Goal: Task Accomplishment & Management: Use online tool/utility

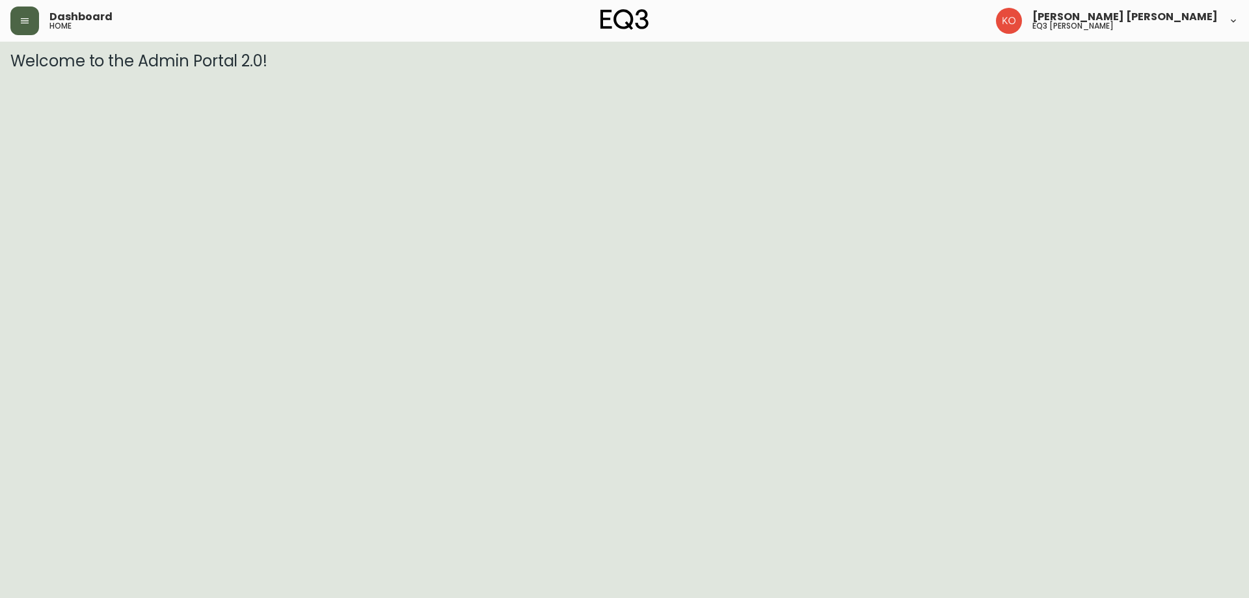
click at [27, 32] on button "button" at bounding box center [24, 21] width 29 height 29
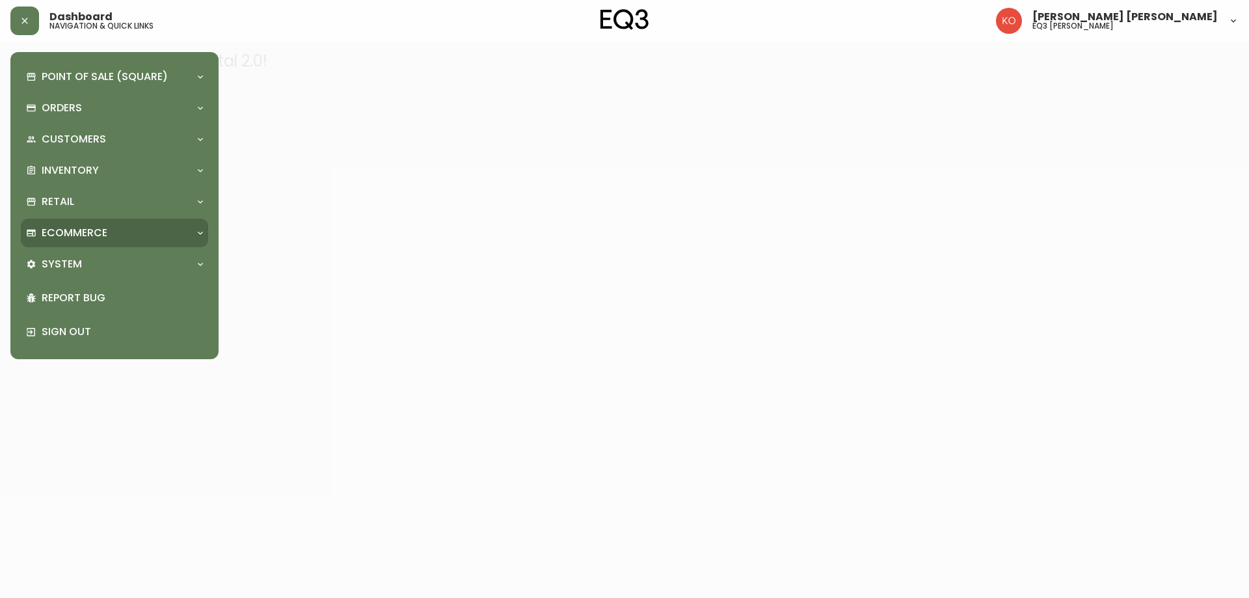
click at [109, 228] on div "Ecommerce" at bounding box center [108, 233] width 164 height 14
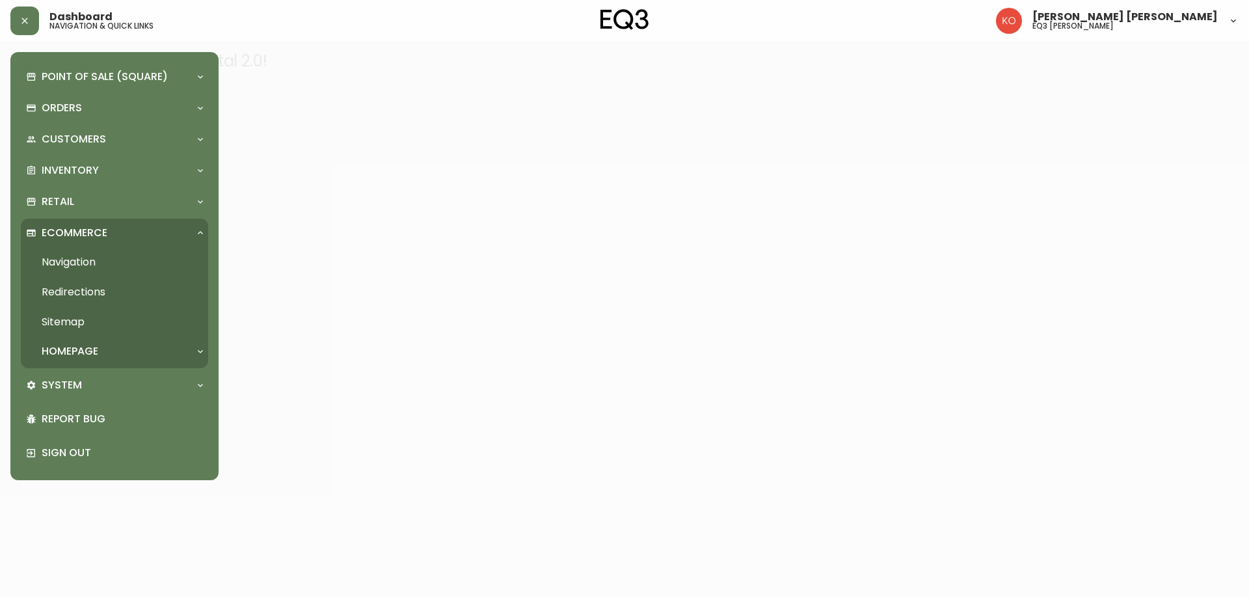
click at [86, 235] on p "Ecommerce" at bounding box center [75, 233] width 66 height 14
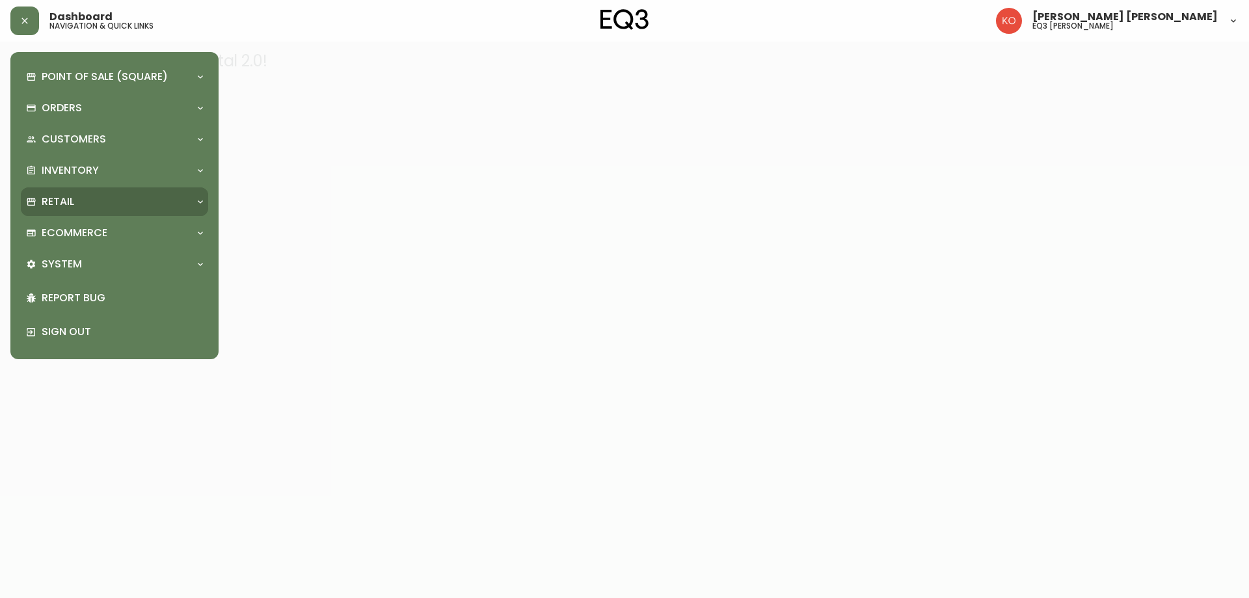
click at [96, 209] on div "Retail" at bounding box center [108, 202] width 164 height 14
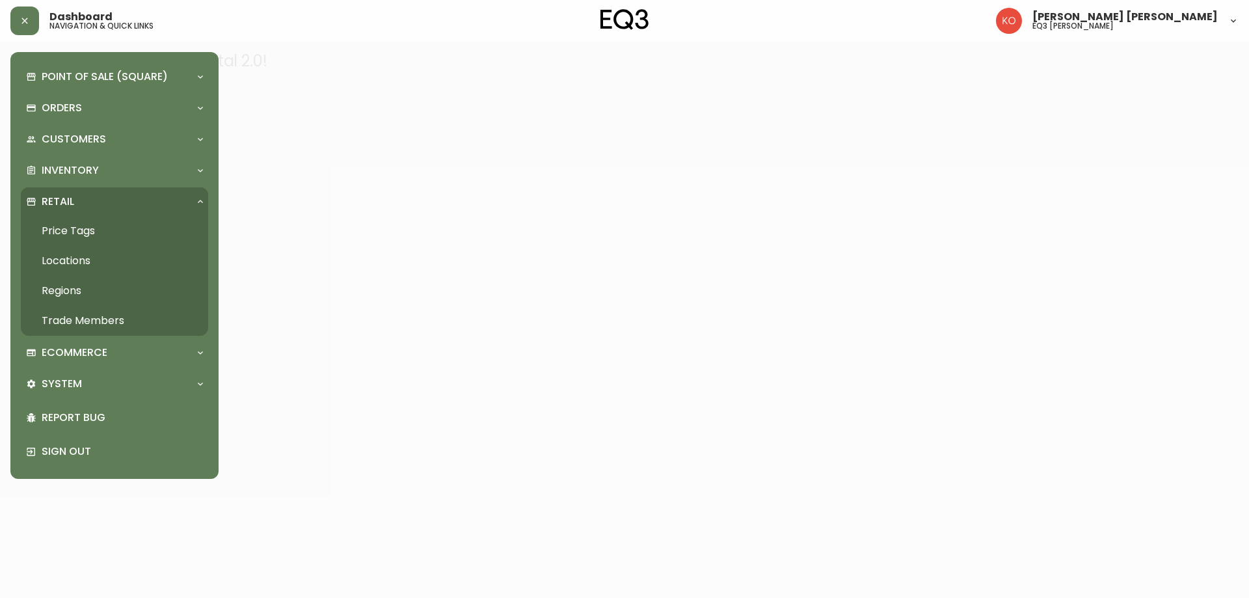
click at [95, 231] on link "Price Tags" at bounding box center [114, 231] width 187 height 30
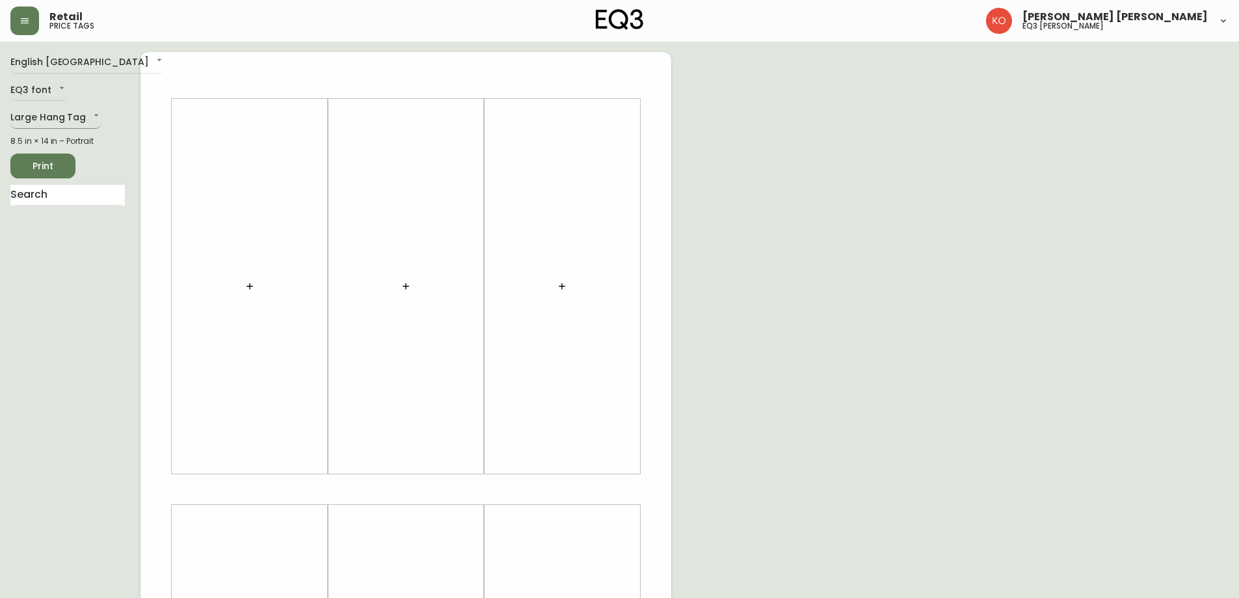
click at [88, 111] on body "Retail price tags [PERSON_NAME] [PERSON_NAME] eq3 laval - [PERSON_NAME] English…" at bounding box center [619, 463] width 1239 height 926
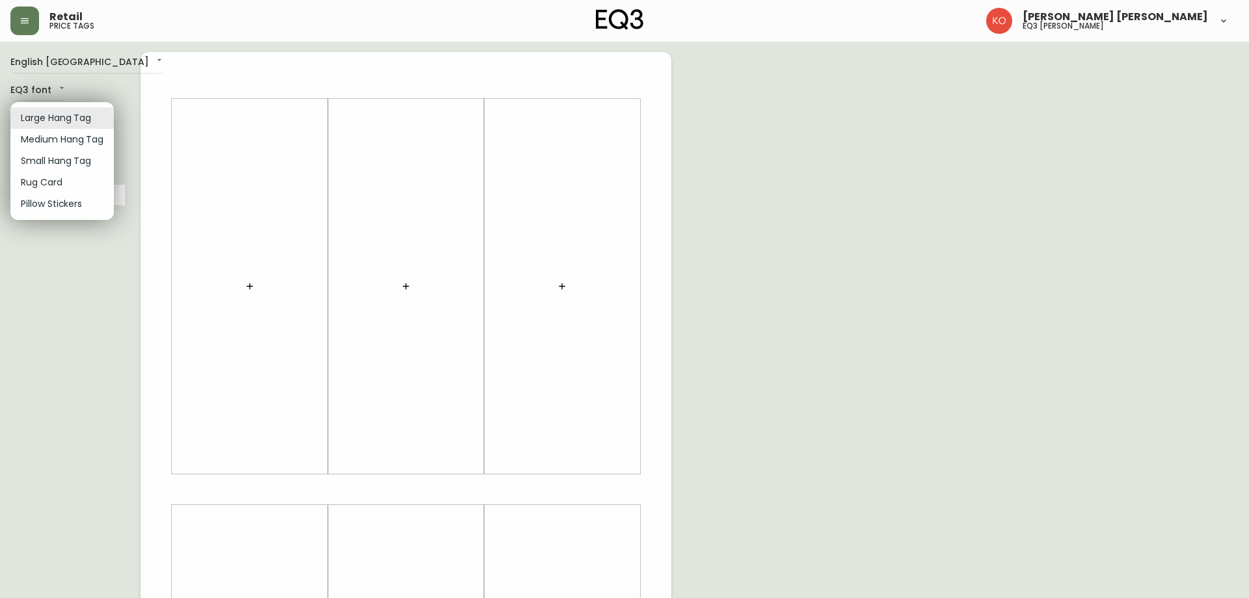
drag, startPoint x: 75, startPoint y: 105, endPoint x: 105, endPoint y: 87, distance: 35.4
click at [108, 79] on div at bounding box center [624, 299] width 1249 height 598
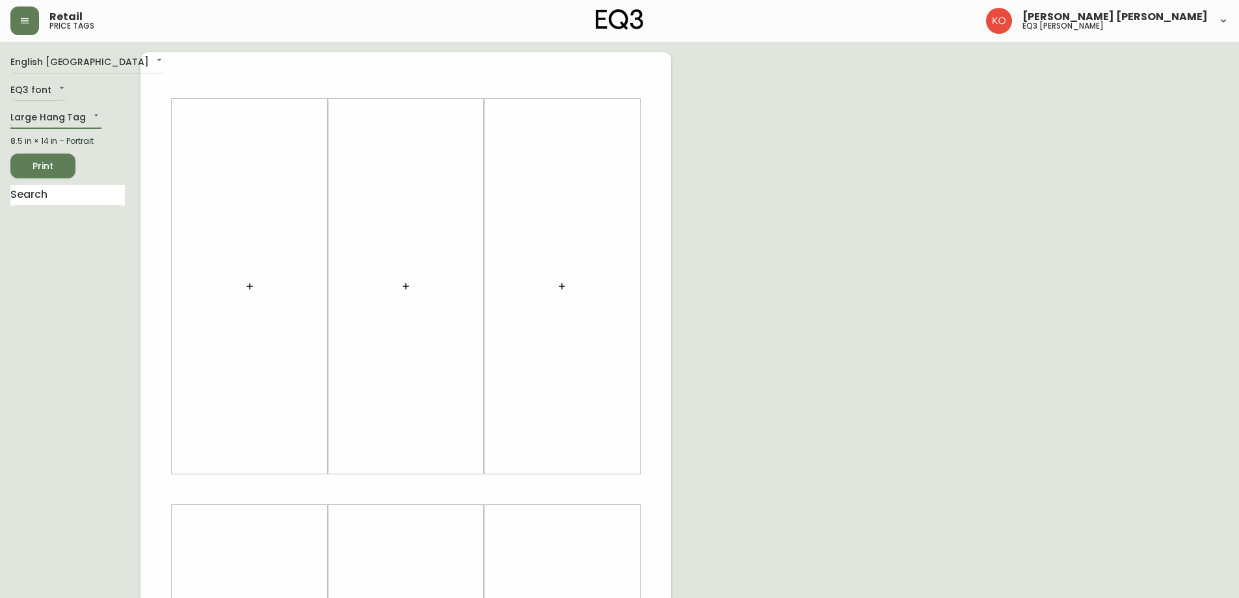
click at [51, 105] on body "Retail price tags [PERSON_NAME] [PERSON_NAME] eq3 laval - [PERSON_NAME] English…" at bounding box center [619, 463] width 1239 height 926
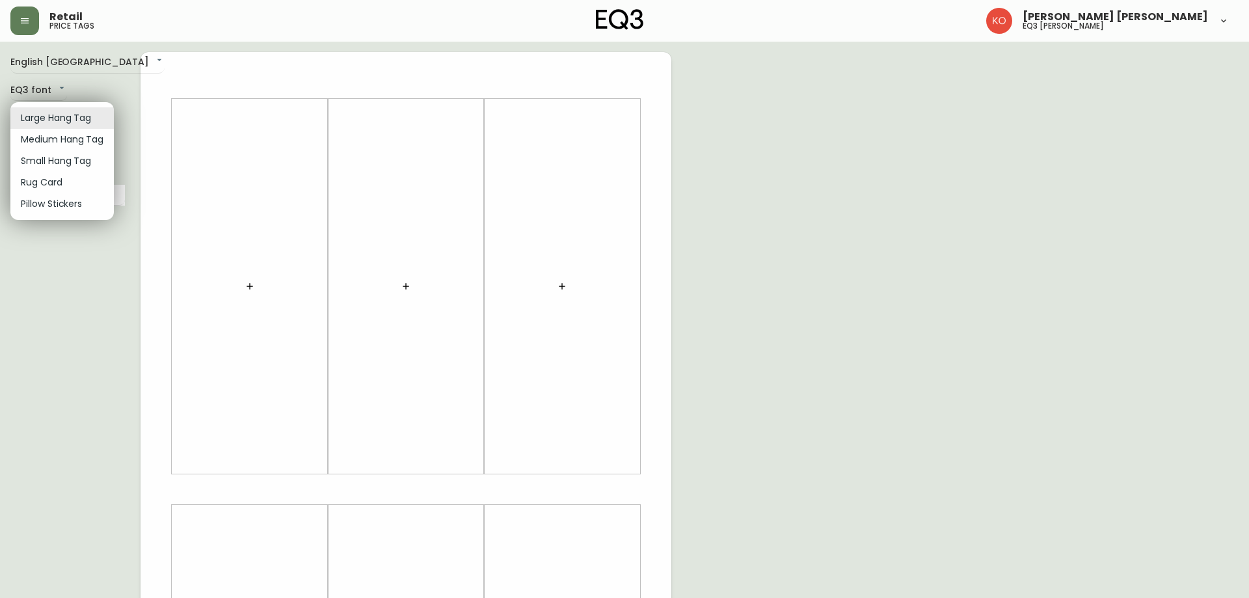
click at [75, 159] on li "Small Hang Tag" at bounding box center [61, 160] width 103 height 21
type input "small"
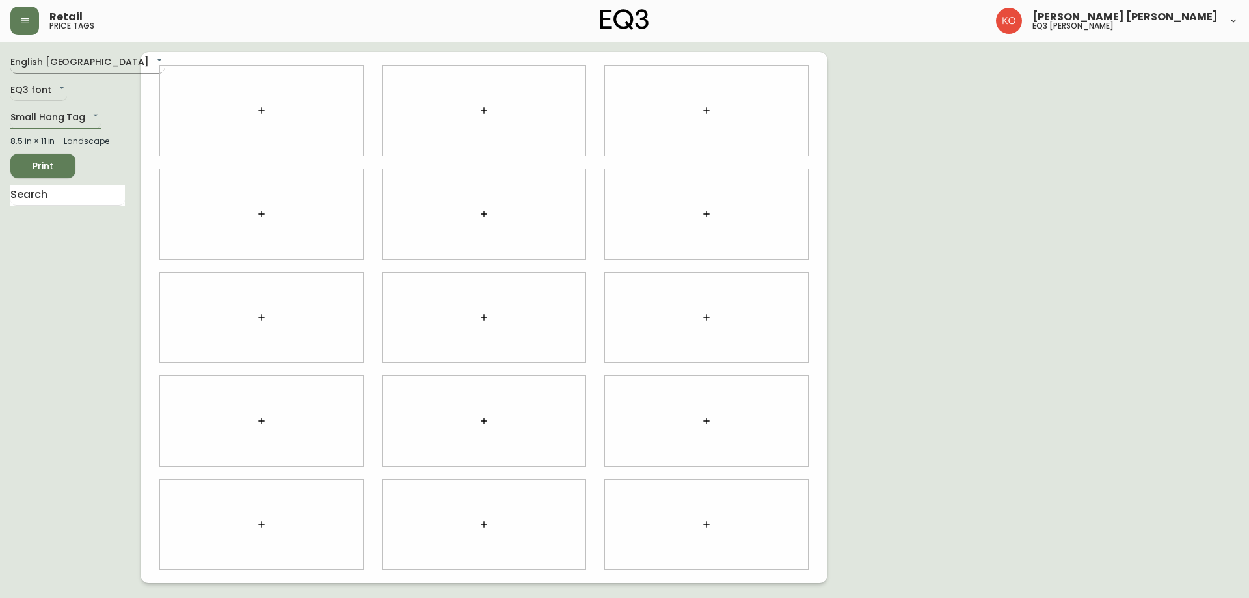
click at [74, 62] on body "Retail price tags [PERSON_NAME] [PERSON_NAME] eq3 laval - [PERSON_NAME] English…" at bounding box center [624, 291] width 1249 height 583
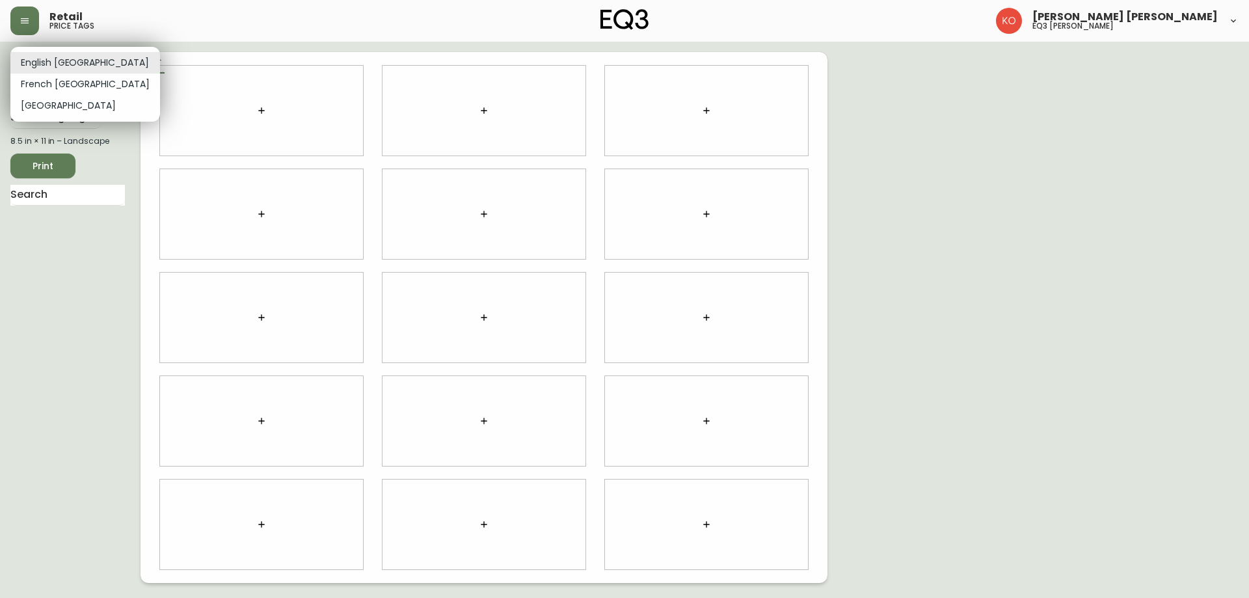
click at [64, 84] on li "French [GEOGRAPHIC_DATA]" at bounding box center [85, 84] width 150 height 21
type input "fr_CA"
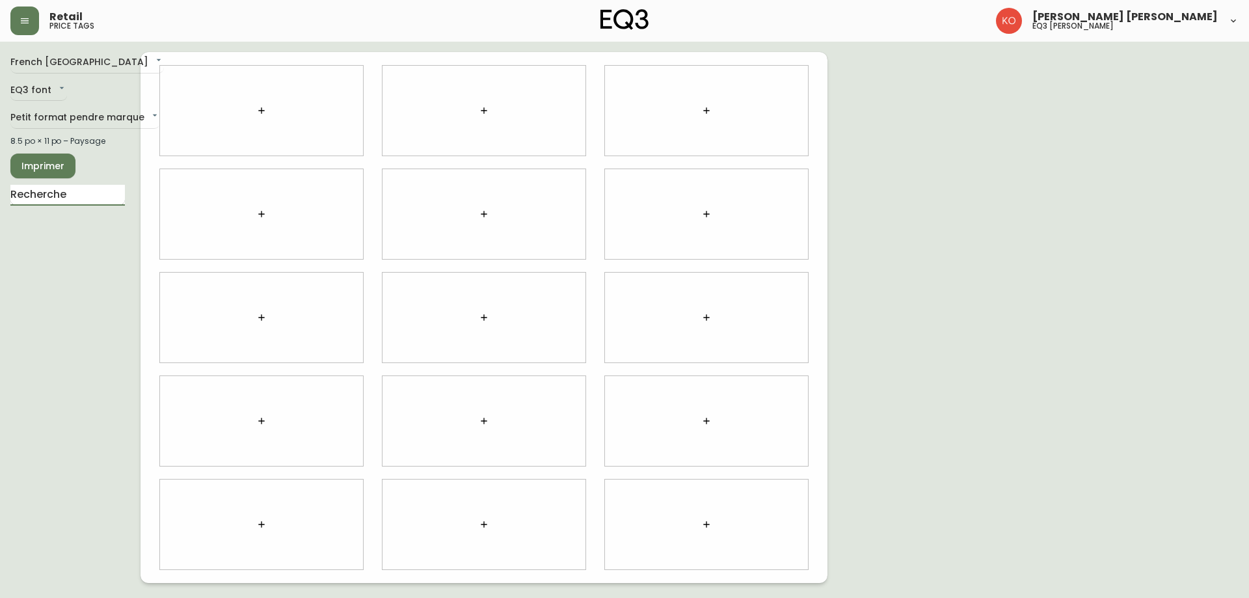
click at [72, 200] on input "text" at bounding box center [67, 195] width 114 height 21
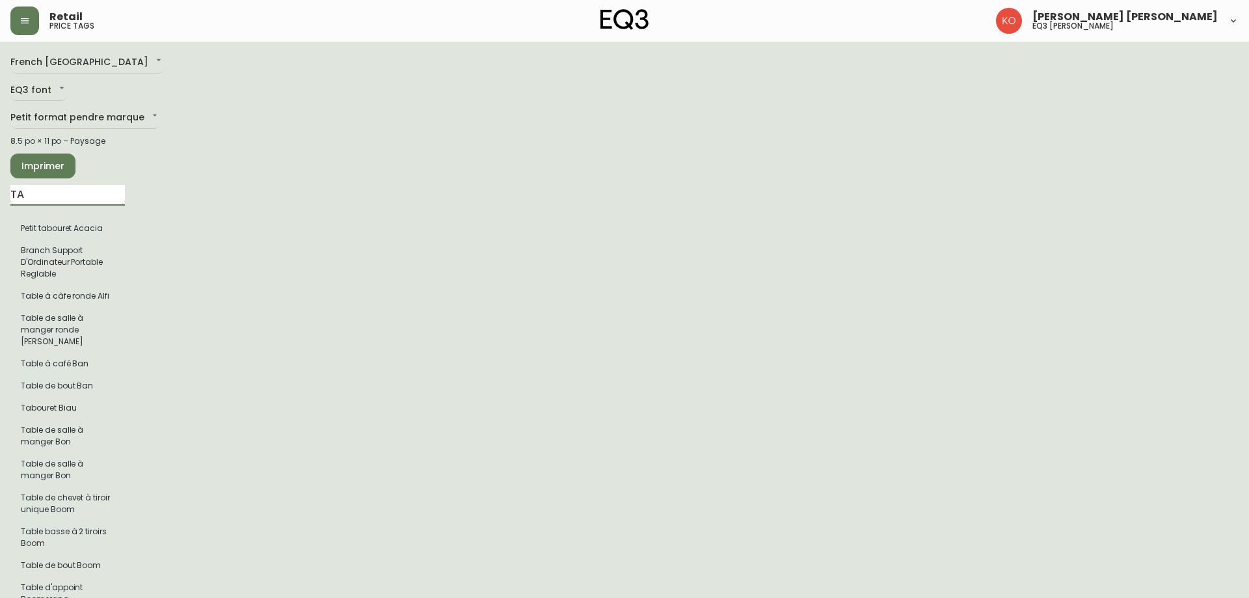
type input "T"
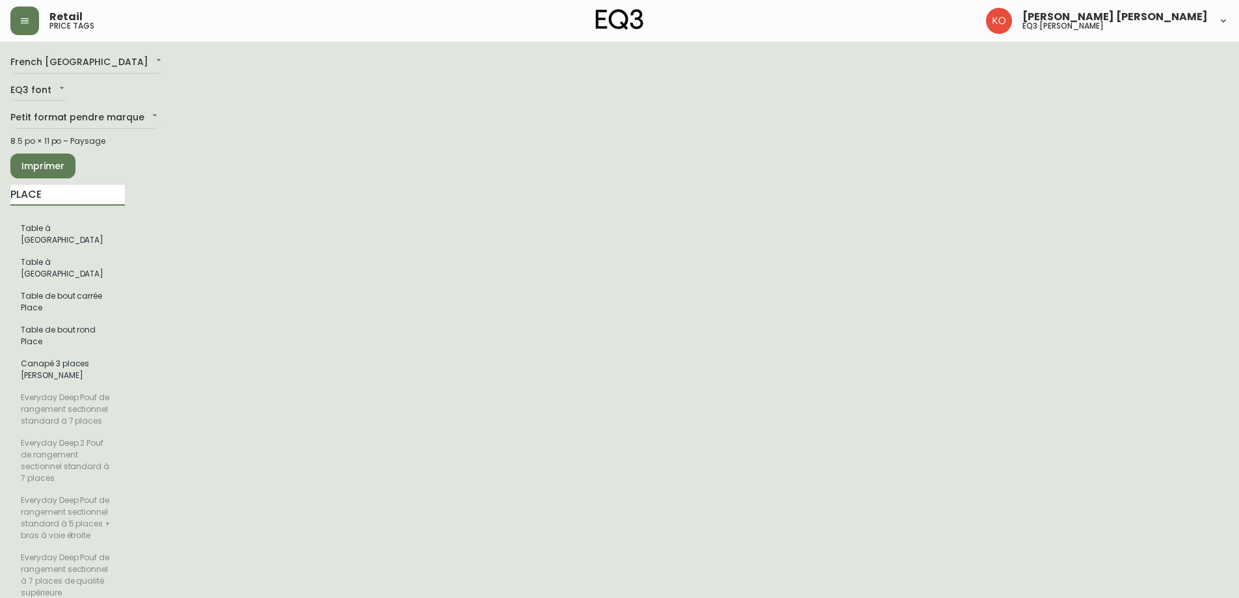
scroll to position [260, 0]
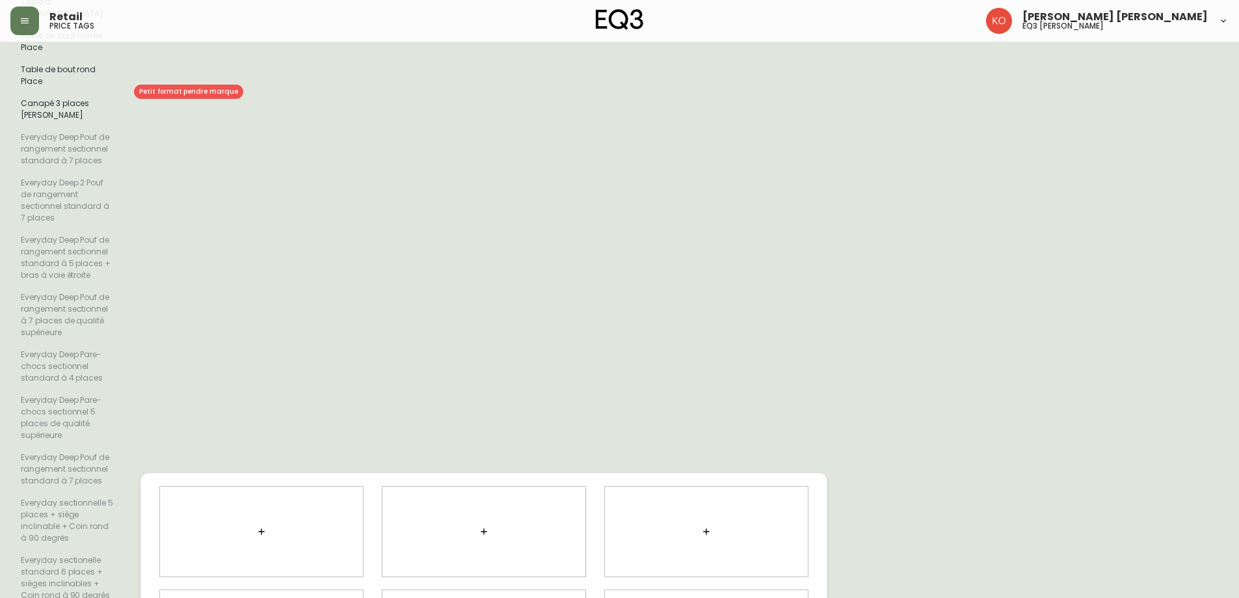
type input "PLACE"
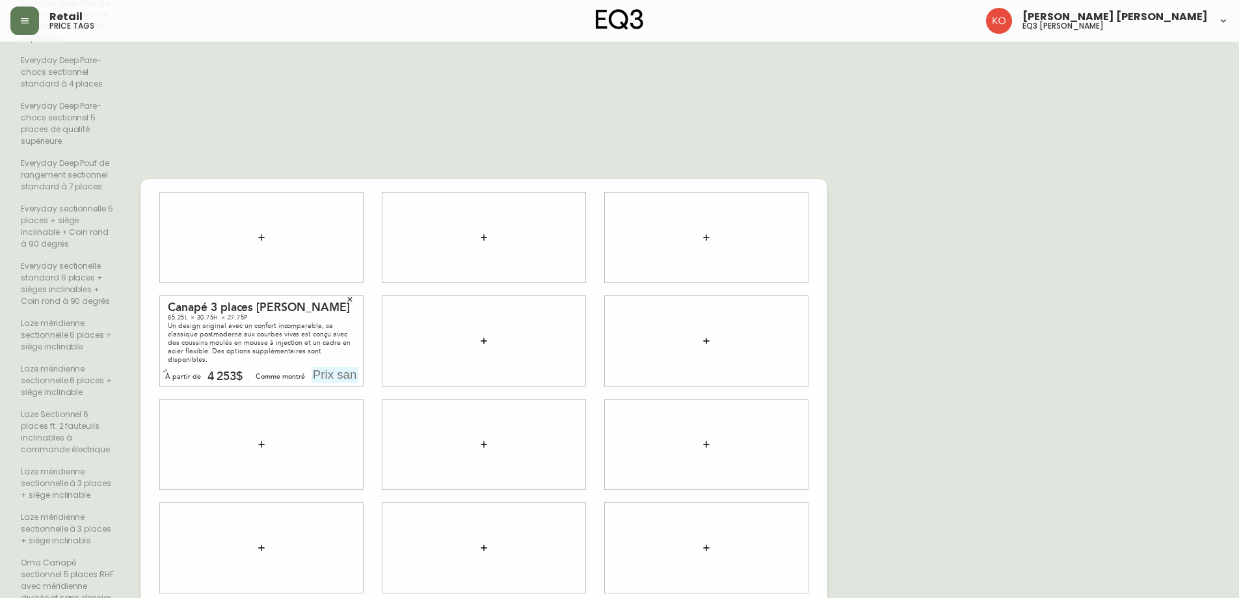
scroll to position [585, 0]
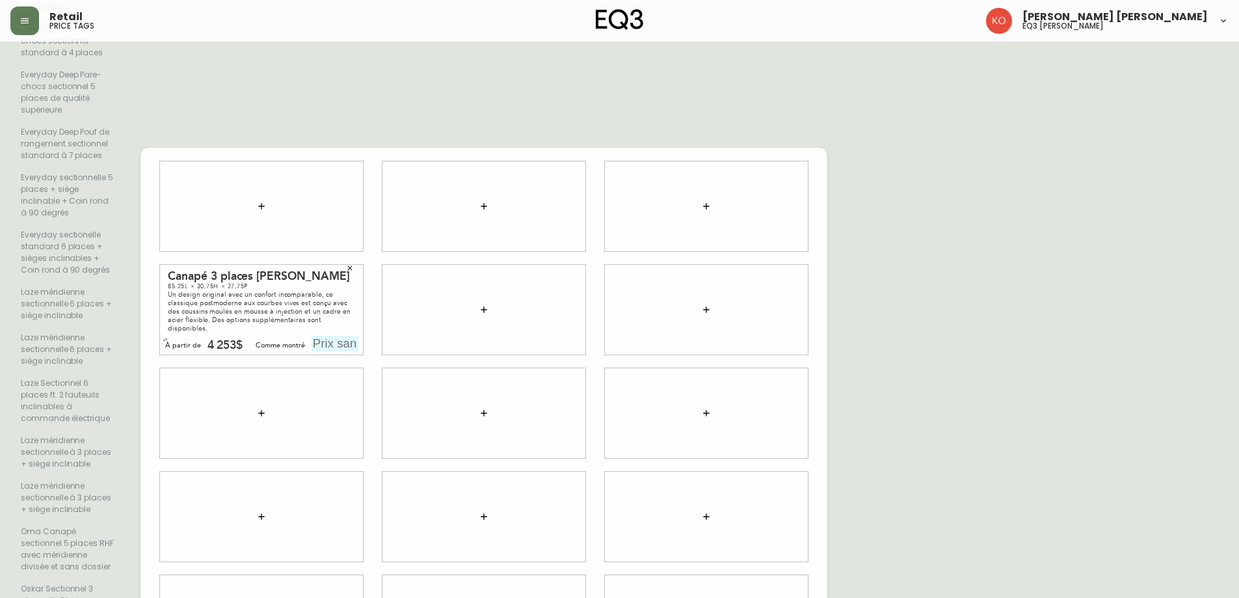
click at [344, 258] on button "button" at bounding box center [350, 268] width 20 height 20
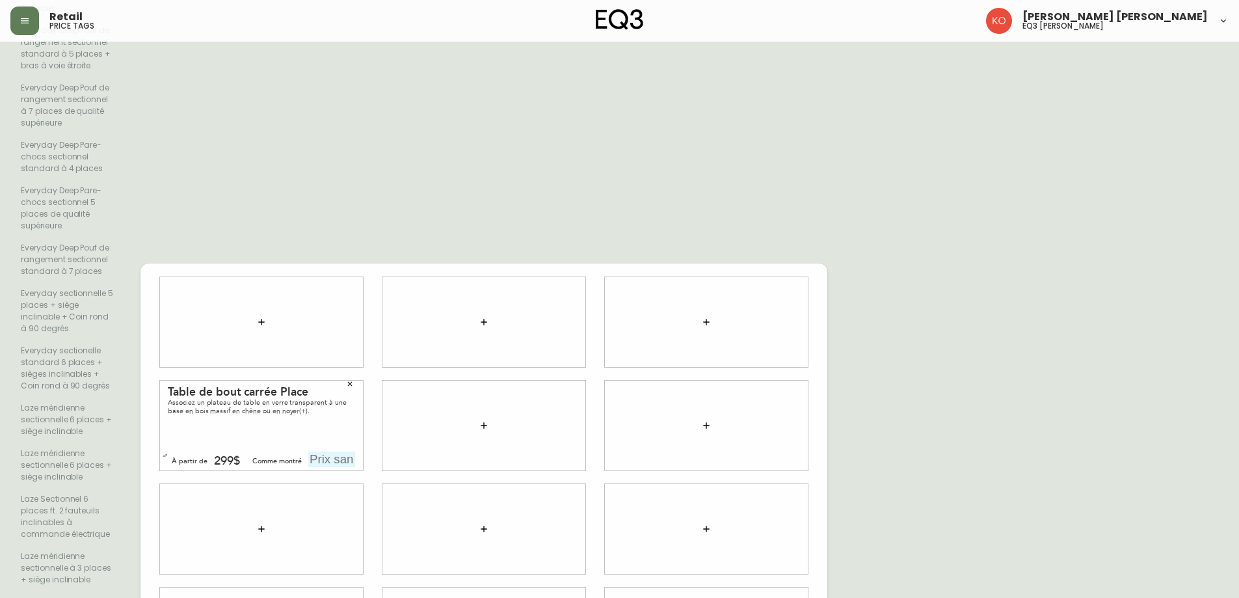
scroll to position [513, 0]
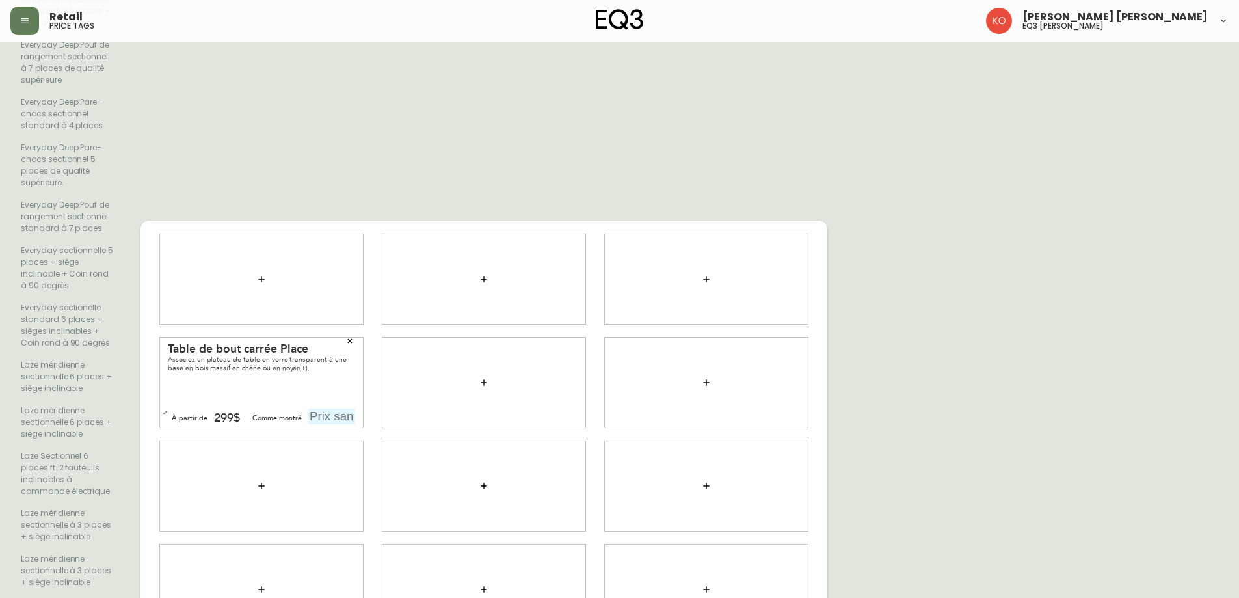
click at [337, 409] on input "text" at bounding box center [331, 417] width 47 height 16
type input "399$"
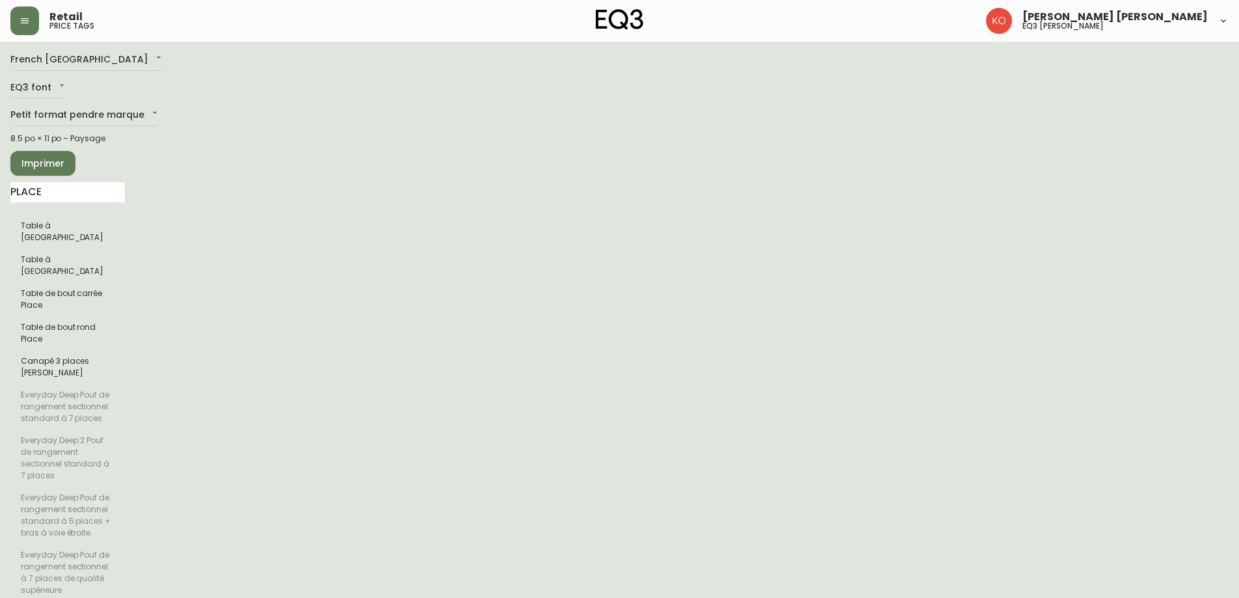
scroll to position [0, 0]
click at [53, 163] on span "Imprimer" at bounding box center [43, 166] width 44 height 16
